Goal: Transaction & Acquisition: Purchase product/service

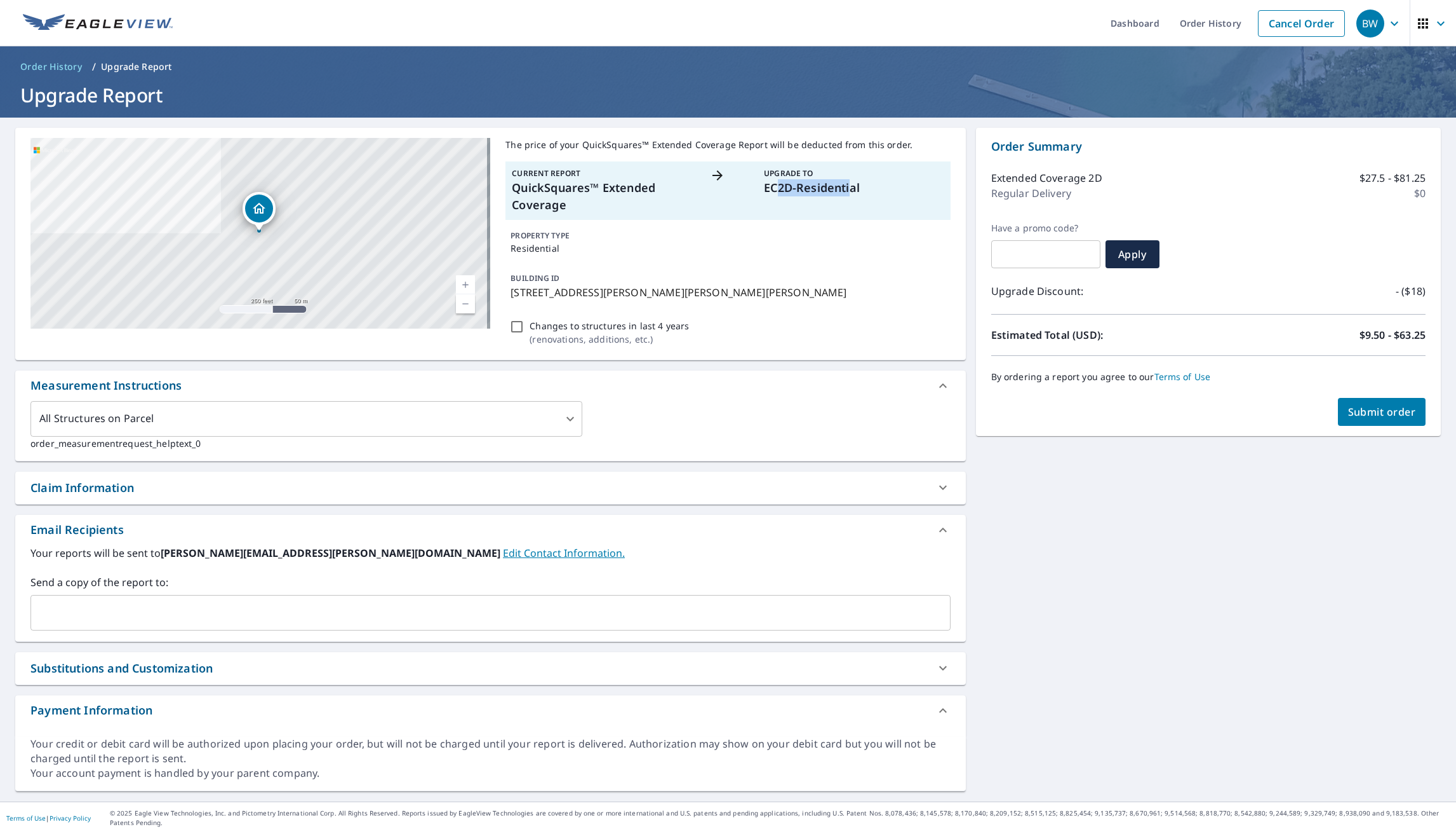
drag, startPoint x: 844, startPoint y: 187, endPoint x: 773, endPoint y: 186, distance: 71.0
click at [773, 186] on p "EC2D-Residential" at bounding box center [854, 188] width 179 height 18
click at [768, 187] on p "EC2D-Residential" at bounding box center [854, 188] width 179 height 18
drag, startPoint x: 846, startPoint y: 192, endPoint x: 521, endPoint y: 193, distance: 325.0
click at [521, 193] on div "Current Report QuickSquares™ Extended Coverage Upgrade To EC2D-Residential" at bounding box center [728, 190] width 445 height 58
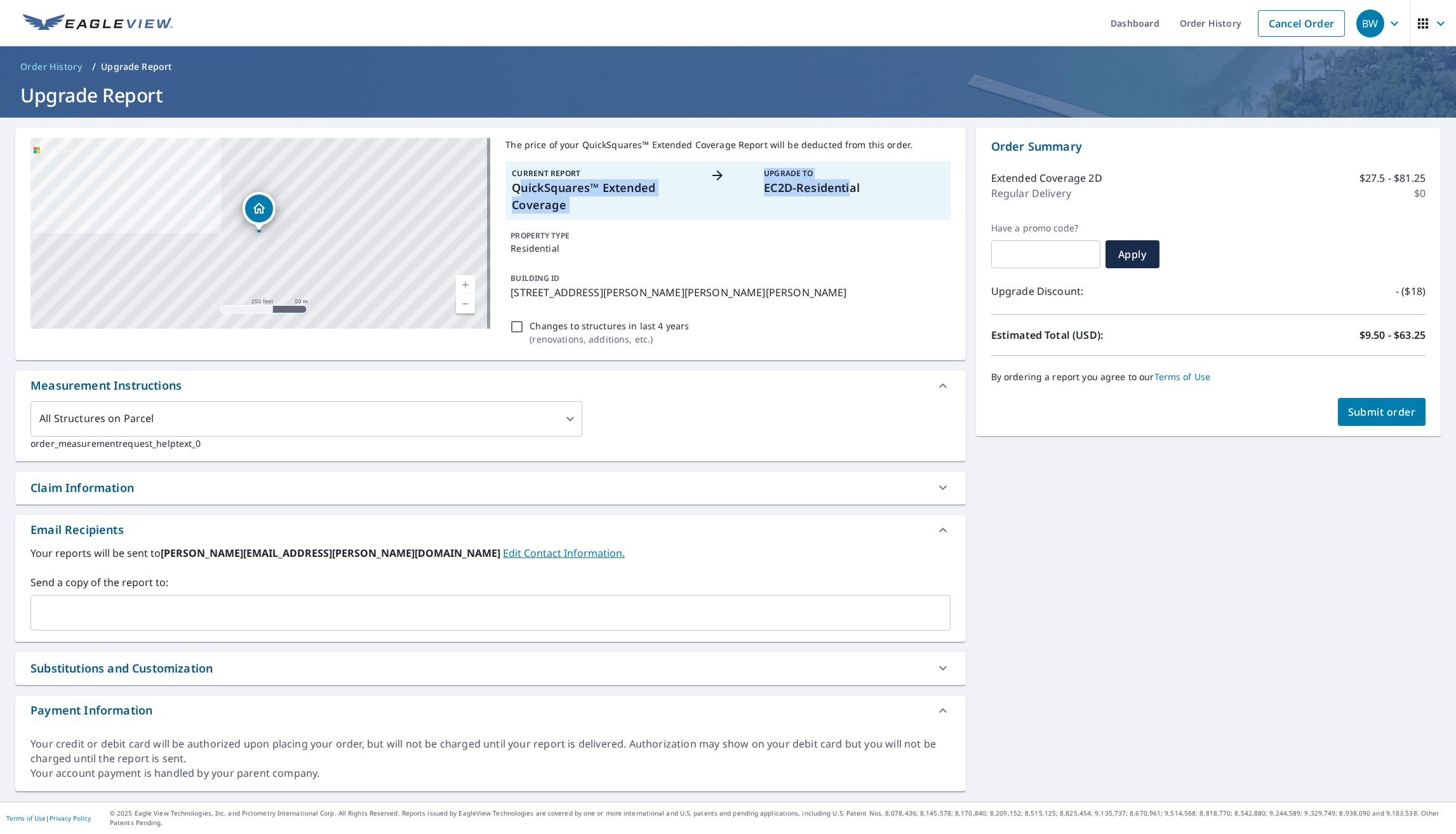
click at [521, 193] on p "QuickSquares™ Extended Coverage" at bounding box center [601, 196] width 179 height 34
drag, startPoint x: 527, startPoint y: 191, endPoint x: 845, endPoint y: 187, distance: 318.0
click at [845, 187] on div "Current Report QuickSquares™ Extended Coverage Upgrade To EC2D-Residential" at bounding box center [728, 190] width 445 height 58
click at [847, 187] on p "EC2D-Residential" at bounding box center [854, 188] width 179 height 18
click at [852, 232] on p "PROPERTY TYPE" at bounding box center [728, 235] width 434 height 11
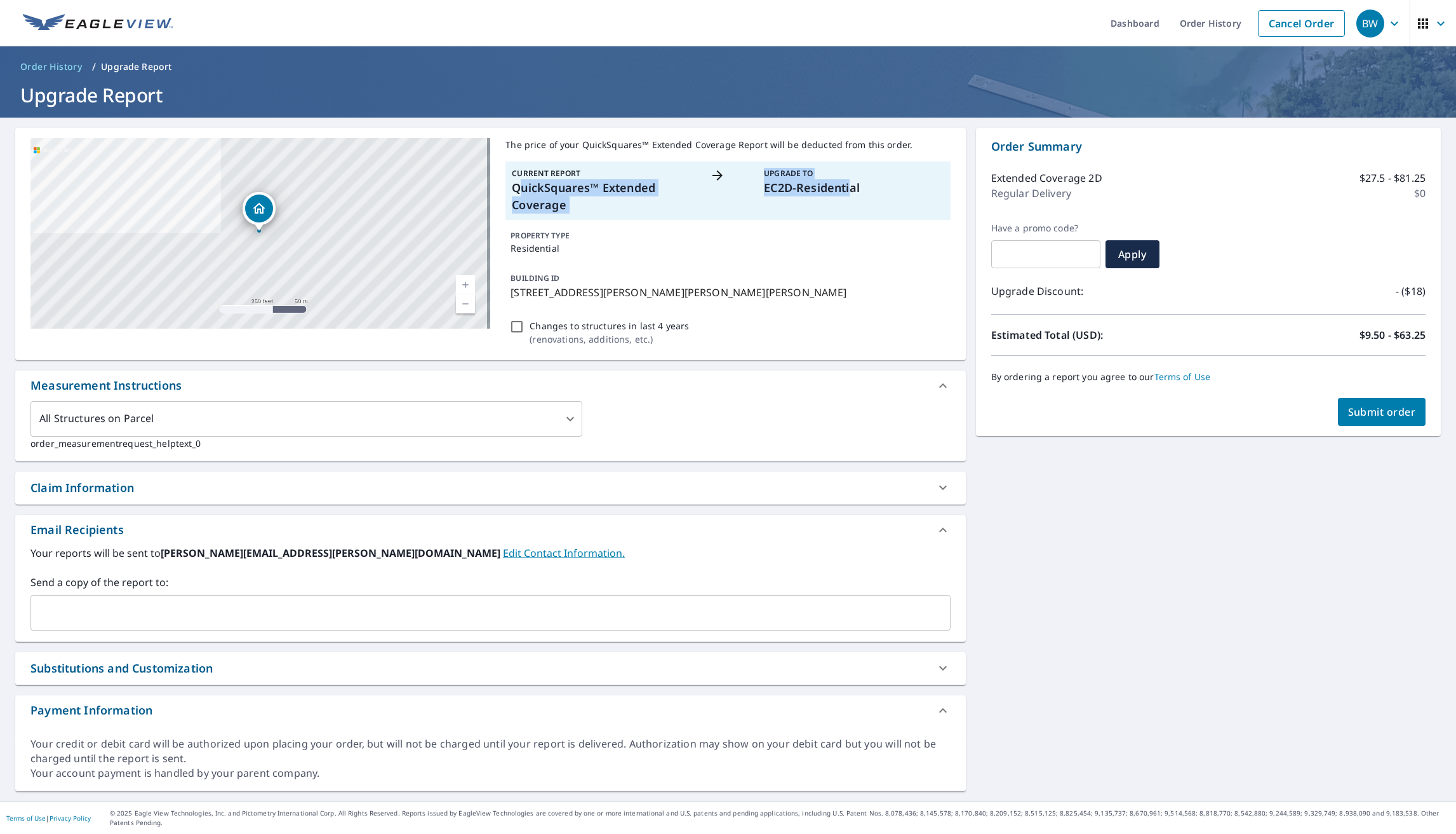
drag, startPoint x: 845, startPoint y: 191, endPoint x: 519, endPoint y: 190, distance: 326.0
click at [519, 190] on div "Current Report QuickSquares™ Extended Coverage Upgrade To EC2D-Residential" at bounding box center [728, 190] width 445 height 58
click at [606, 204] on p "QuickSquares™ Extended Coverage" at bounding box center [601, 196] width 179 height 34
click at [1362, 418] on span "Submit order" at bounding box center [1381, 412] width 68 height 14
